Goal: Navigation & Orientation: Find specific page/section

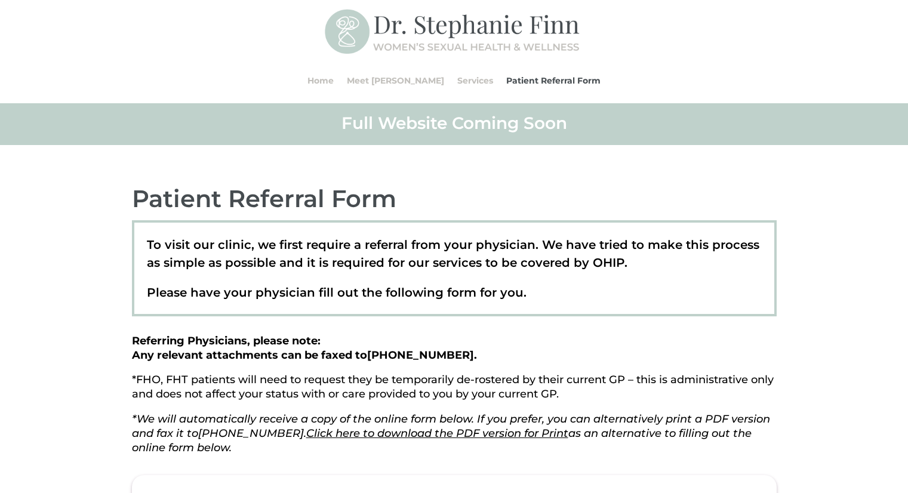
scroll to position [156, 0]
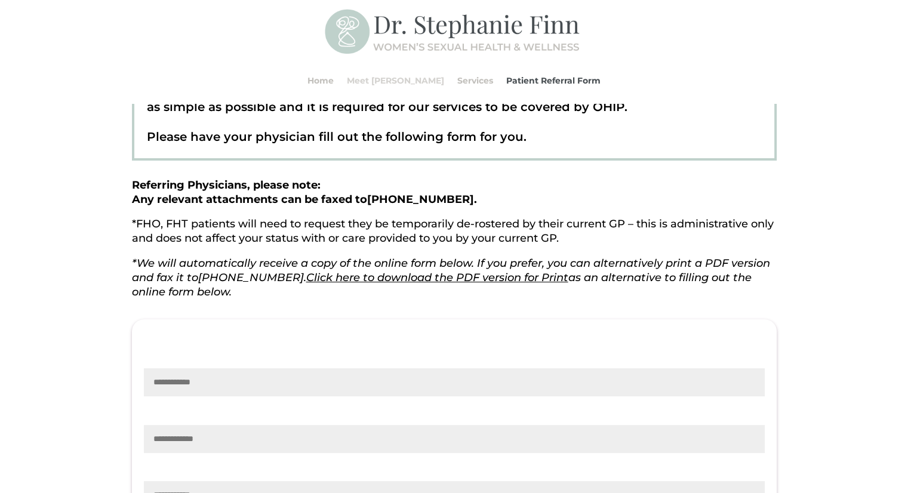
click at [384, 81] on link "Meet [PERSON_NAME]" at bounding box center [395, 80] width 97 height 45
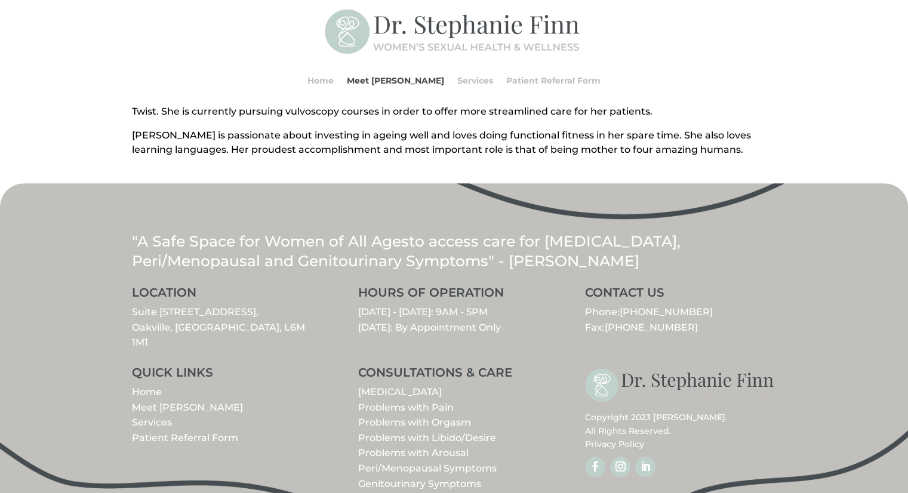
scroll to position [509, 0]
click at [457, 82] on link "Services" at bounding box center [475, 80] width 36 height 45
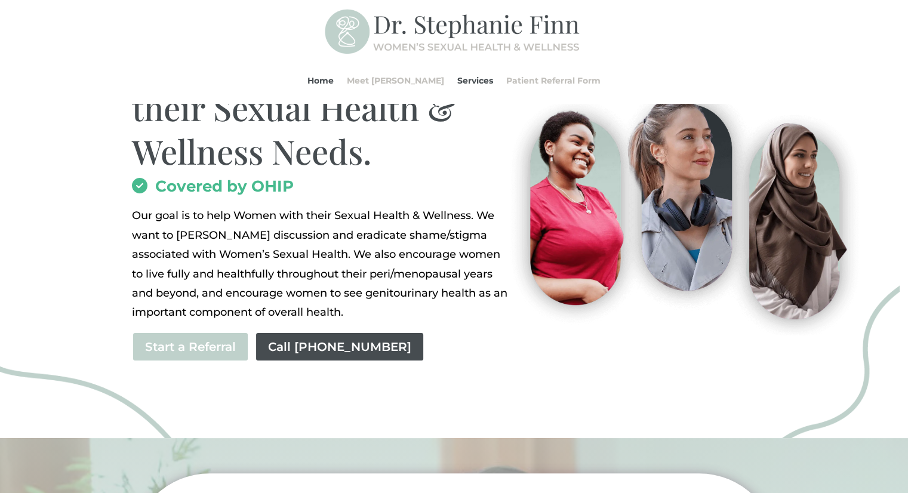
scroll to position [129, 0]
